Goal: Find specific page/section: Find specific page/section

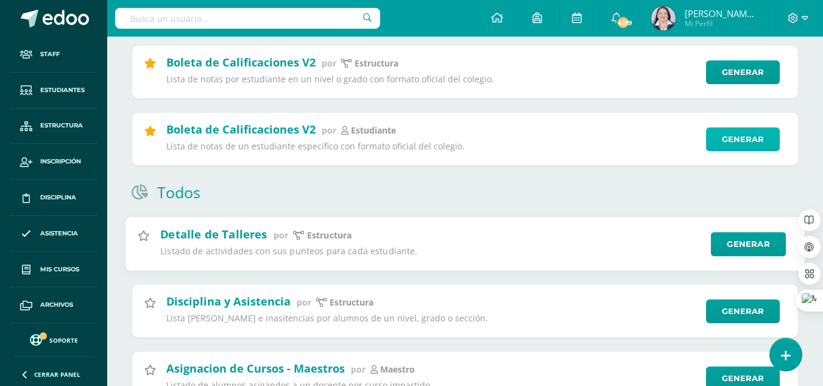
scroll to position [337, 0]
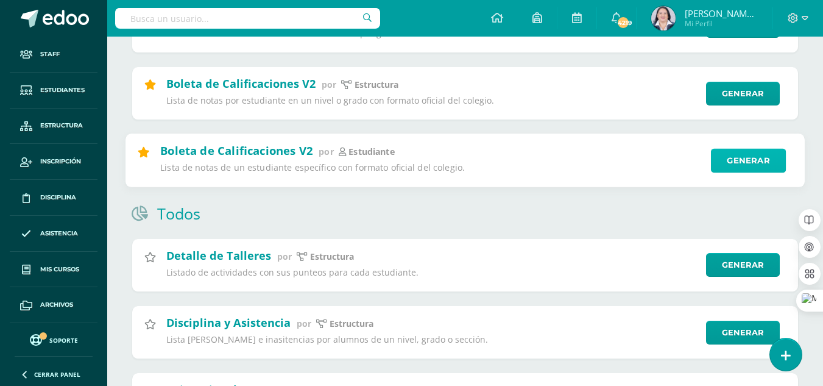
click at [745, 159] on link "Generar" at bounding box center [748, 160] width 75 height 24
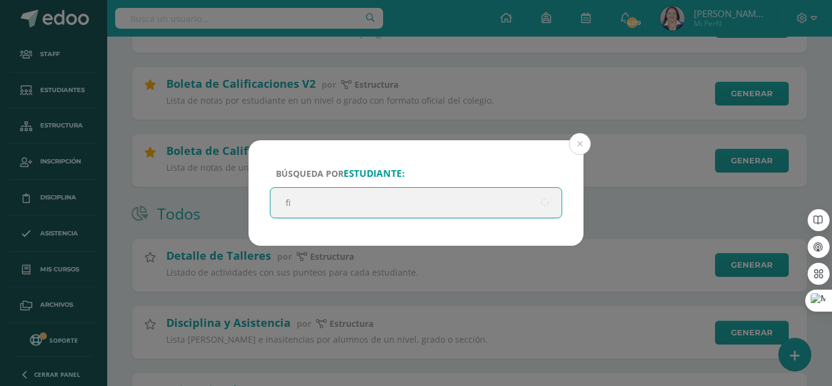
type input "f"
type input "zoe figueroa"
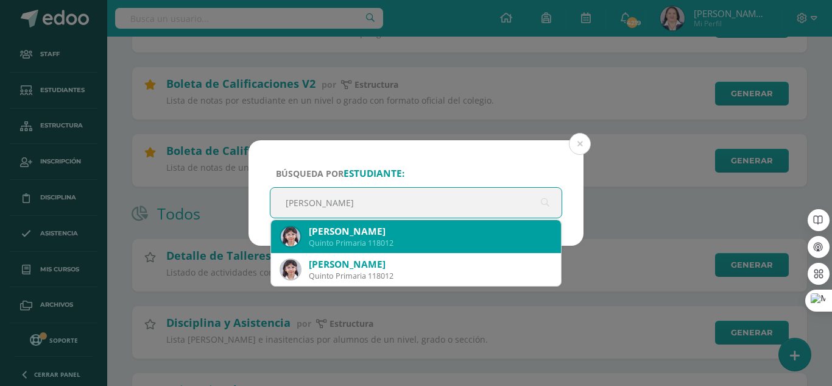
click at [433, 249] on div "Zoe Nataly Figueroa Avila Quinto Primaria 118012" at bounding box center [416, 236] width 270 height 33
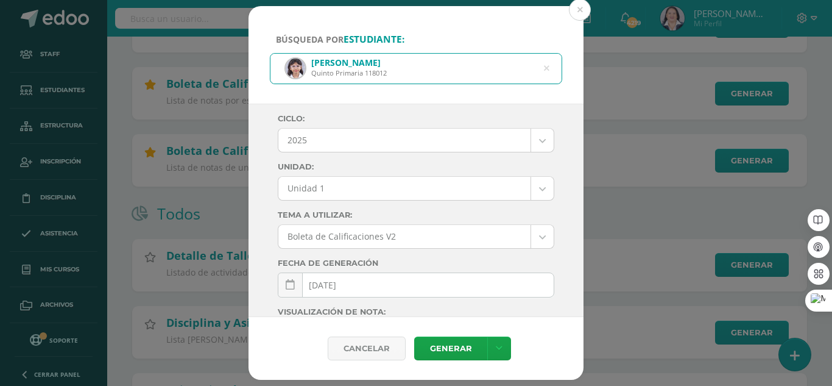
click at [464, 353] on link "Generar" at bounding box center [450, 348] width 73 height 24
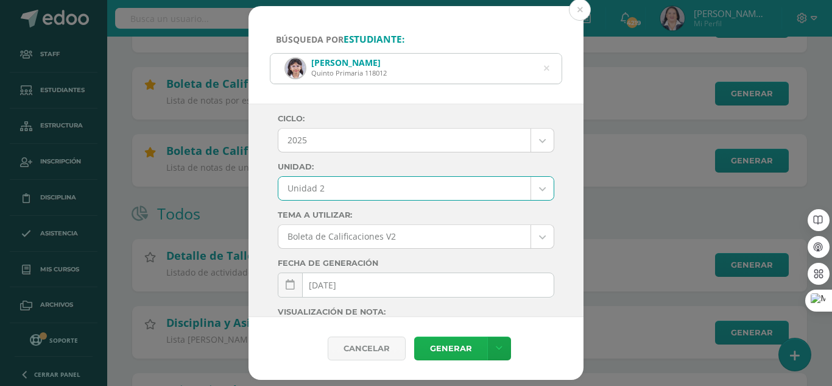
click at [460, 351] on link "Generar" at bounding box center [450, 348] width 73 height 24
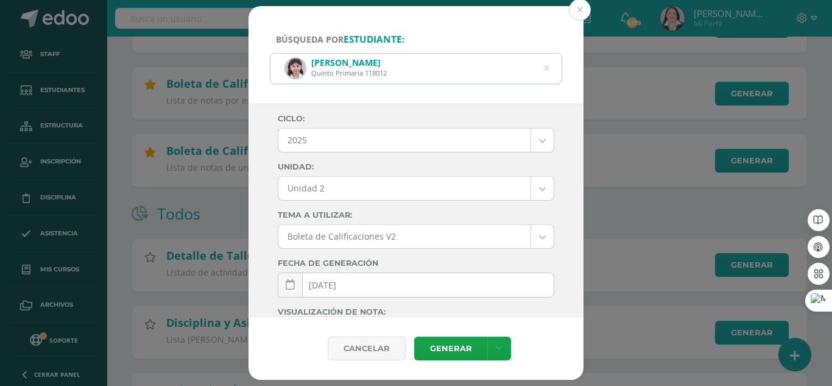
click at [464, 344] on link "Generar" at bounding box center [450, 348] width 73 height 24
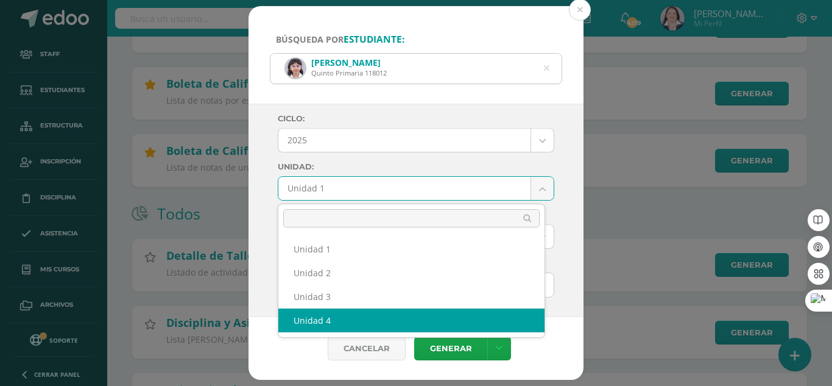
select select "Unidad 4"
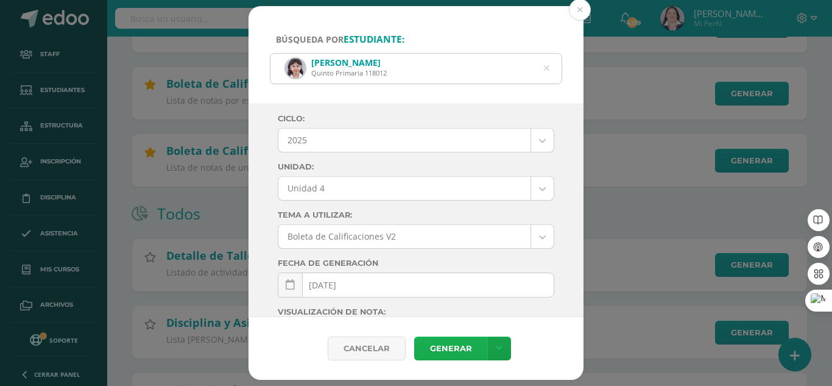
click at [452, 344] on link "Generar" at bounding box center [450, 348] width 73 height 24
click at [580, 12] on button at bounding box center [580, 10] width 22 height 22
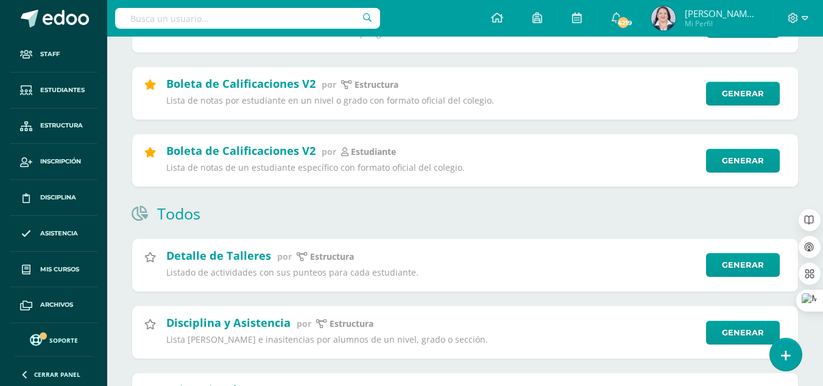
click at [278, 20] on input "text" at bounding box center [247, 18] width 265 height 21
type input "ovalle"
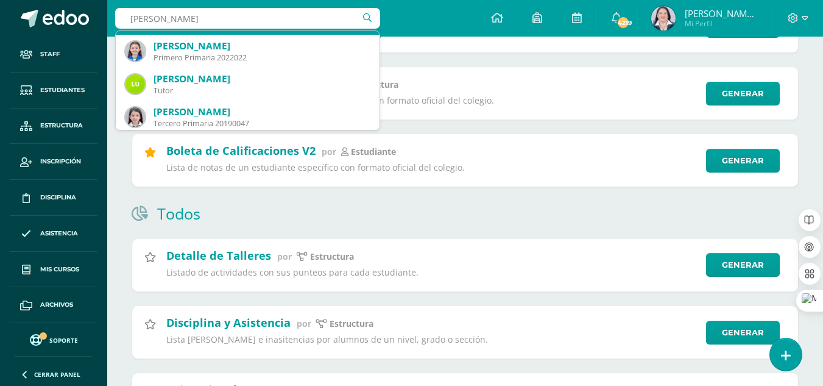
scroll to position [244, 0]
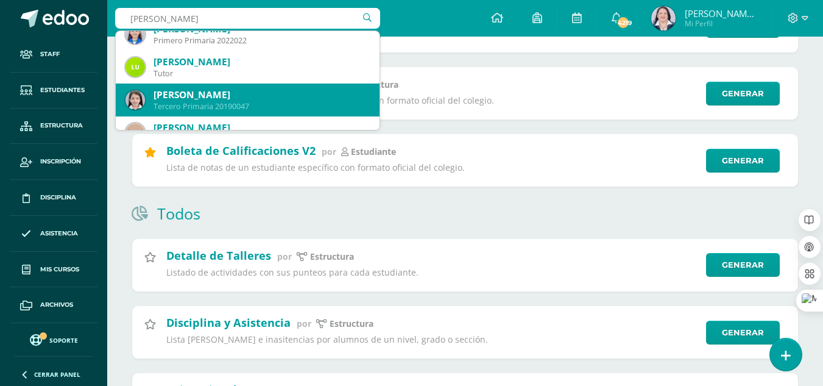
click at [251, 97] on div "Catherine Gabriela Ovalle Quiroa" at bounding box center [262, 94] width 216 height 13
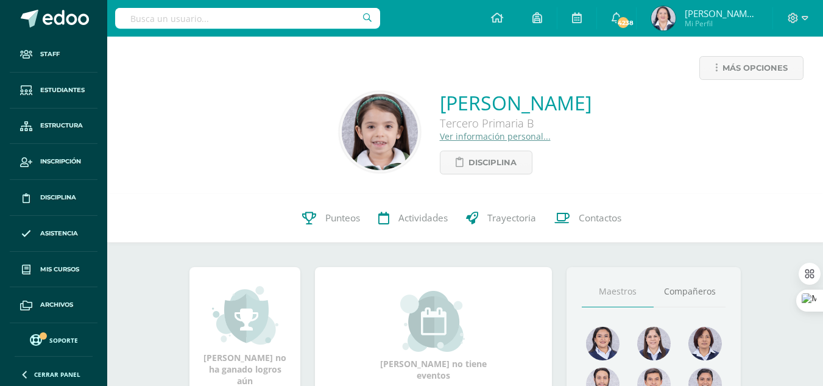
click at [440, 136] on link "Ver información personal..." at bounding box center [495, 136] width 111 height 12
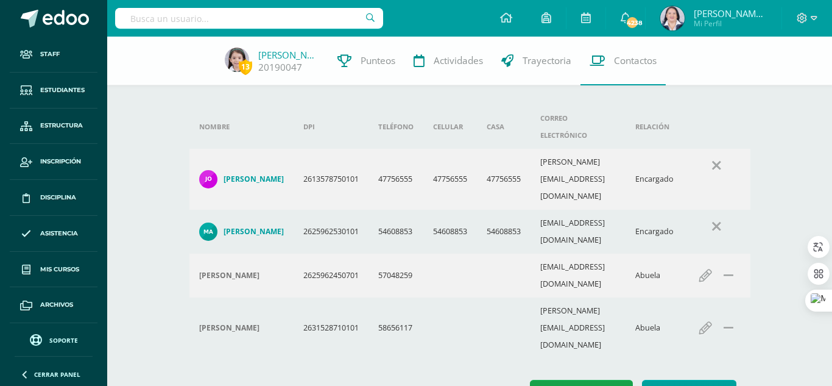
click at [269, 174] on h4 "Jorge Ricardo Ovalle Morales" at bounding box center [254, 179] width 60 height 10
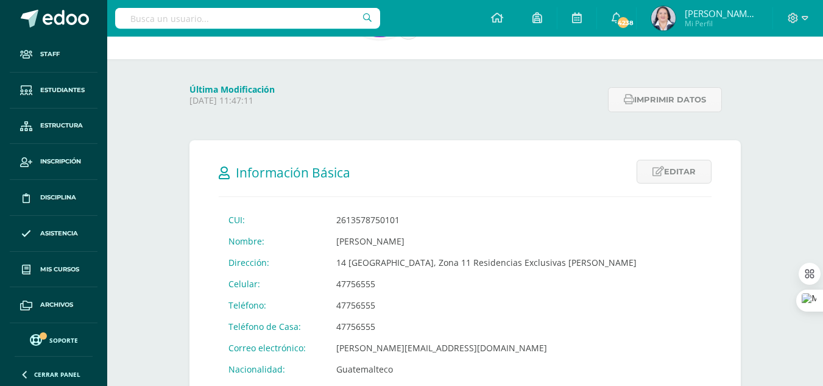
scroll to position [61, 0]
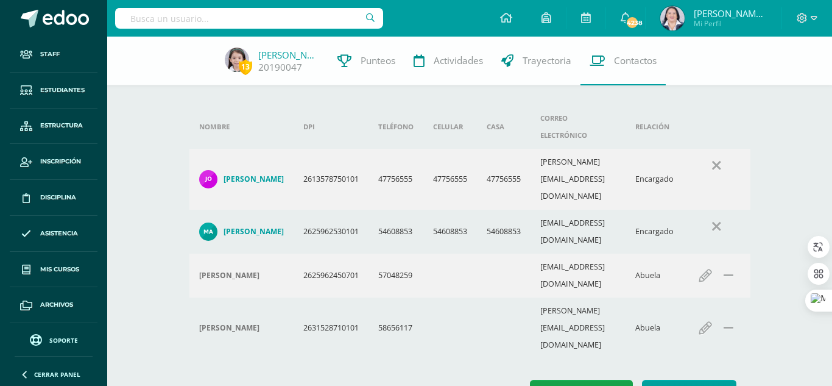
click at [205, 21] on input "text" at bounding box center [249, 18] width 268 height 21
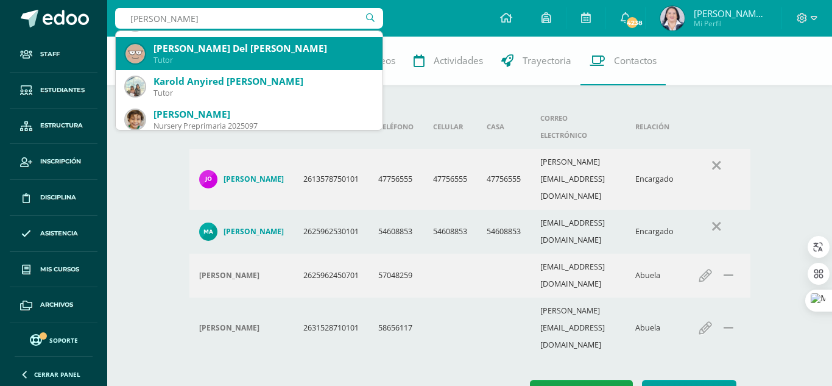
scroll to position [548, 0]
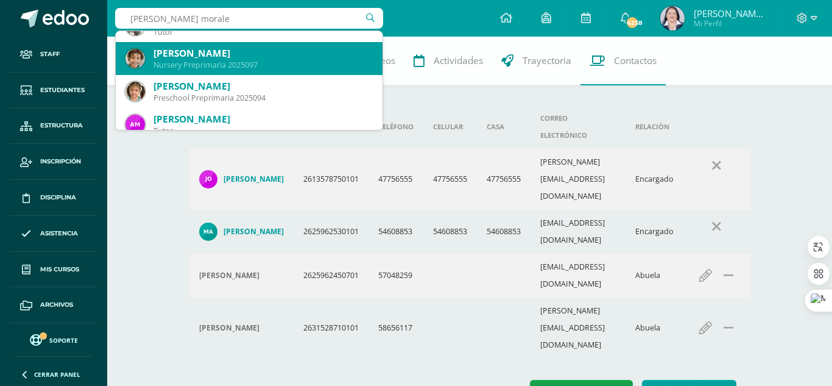
type input "muñoz morales"
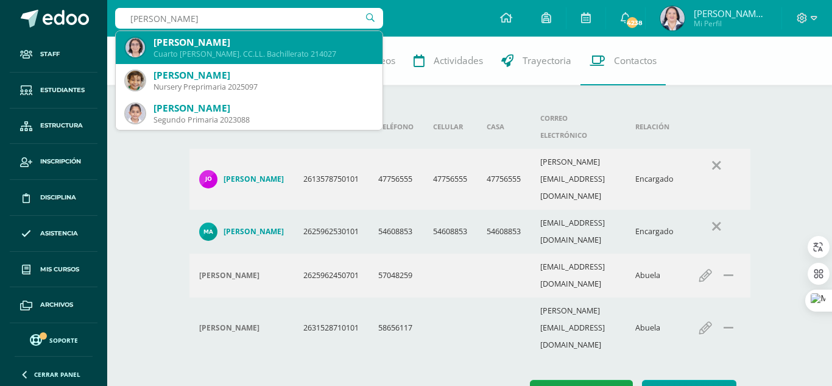
scroll to position [164, 0]
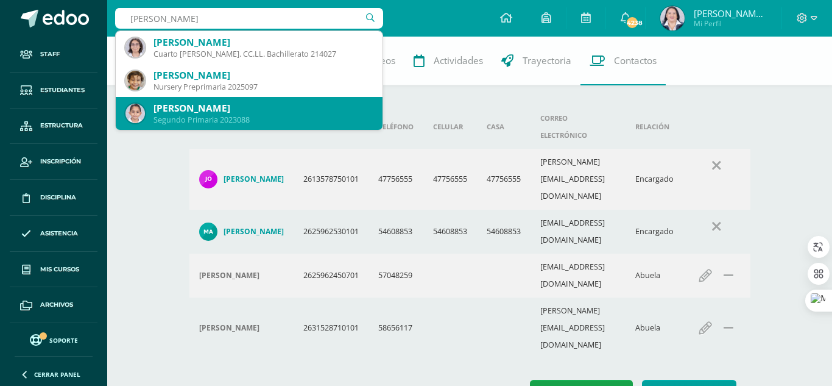
click at [249, 106] on div "[PERSON_NAME]" at bounding box center [263, 108] width 219 height 13
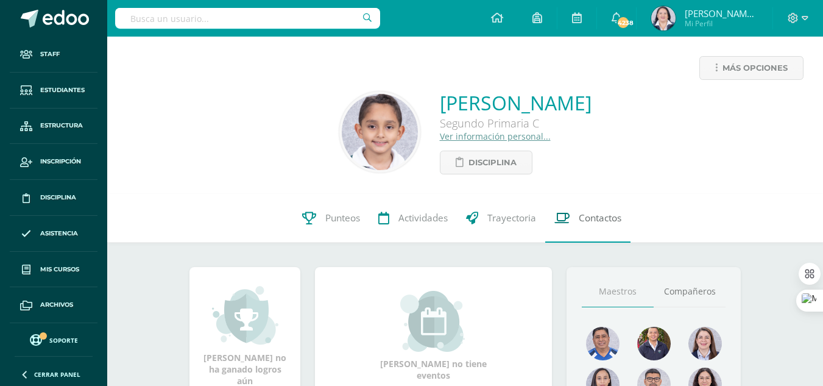
click at [589, 217] on span "Contactos" at bounding box center [600, 217] width 43 height 13
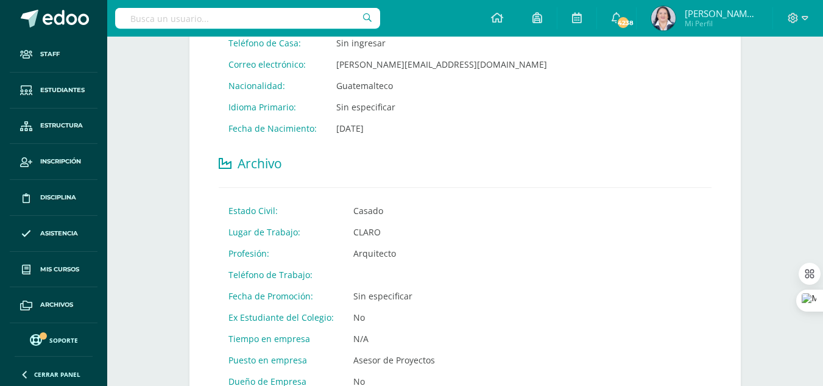
scroll to position [487, 0]
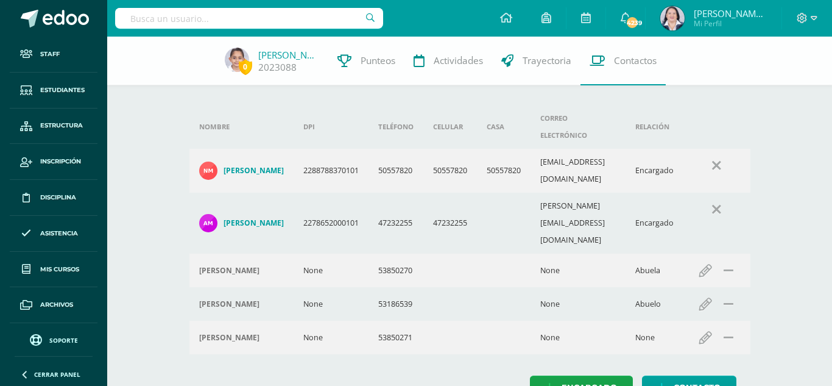
drag, startPoint x: 0, startPoint y: 0, endPoint x: 186, endPoint y: 15, distance: 186.4
click at [185, 15] on input "text" at bounding box center [249, 18] width 268 height 21
type input "randi alvarez"
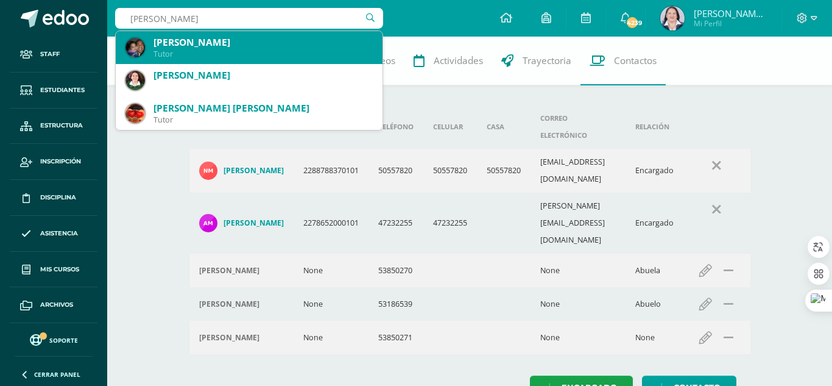
click at [216, 41] on div "Randi Omar Alvarez Ortiz" at bounding box center [263, 42] width 219 height 13
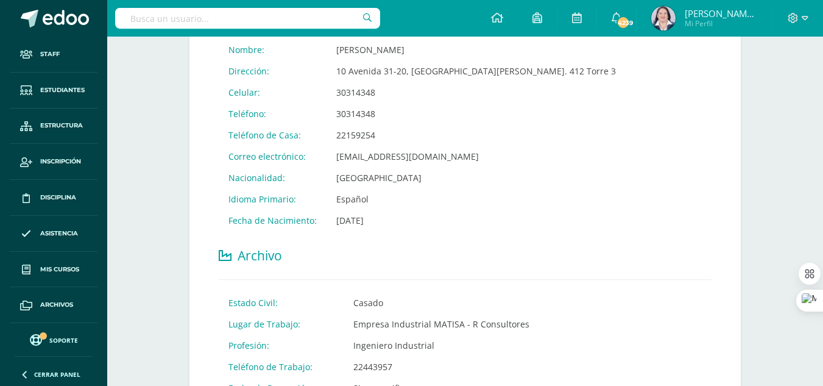
scroll to position [426, 0]
